Goal: Task Accomplishment & Management: Use online tool/utility

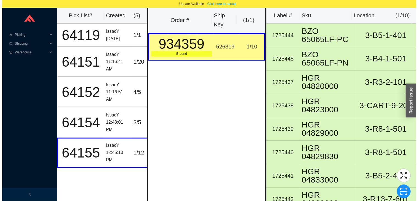
scroll to position [52, 0]
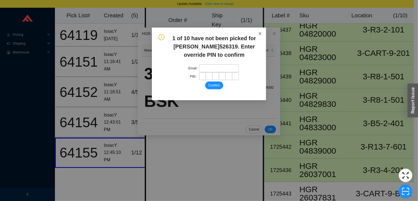
click at [256, 34] on span "Close" at bounding box center [260, 33] width 12 height 12
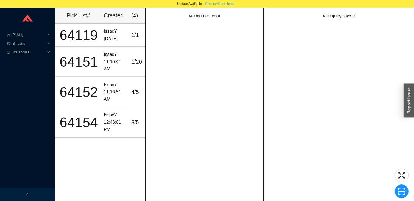
click at [222, 2] on span "Click here to reload" at bounding box center [219, 3] width 28 height 5
